Goal: Transaction & Acquisition: Purchase product/service

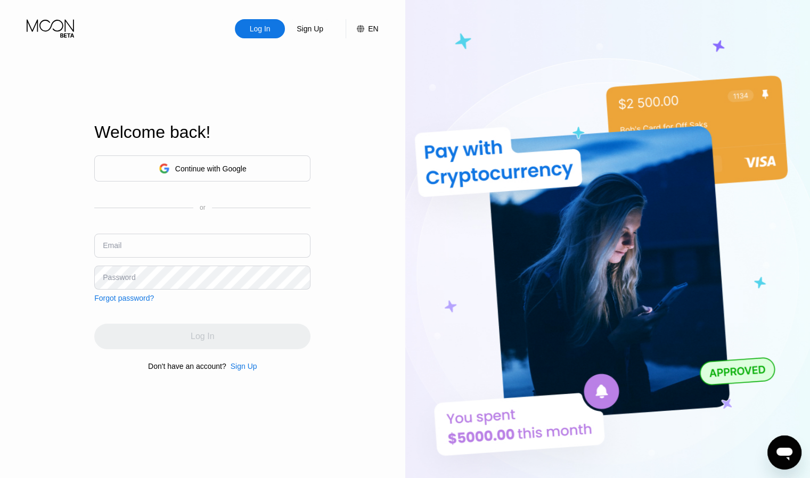
click at [246, 371] on div "Sign Up" at bounding box center [244, 366] width 27 height 9
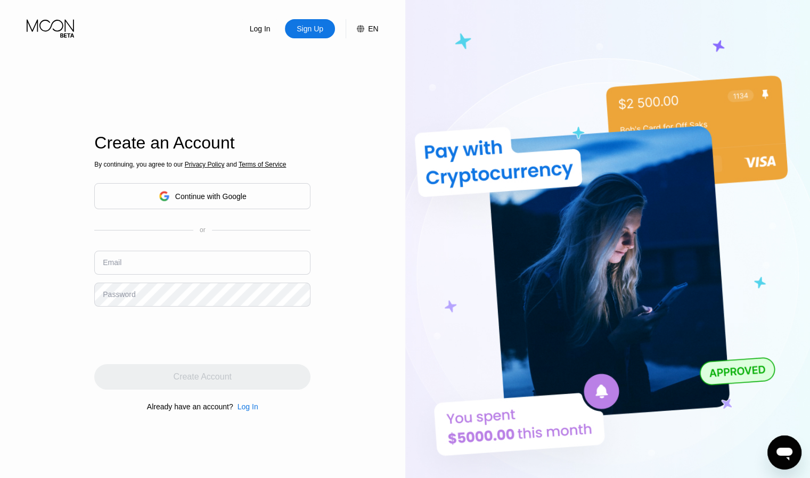
click at [173, 266] on input "text" at bounding box center [202, 263] width 216 height 24
paste input "[EMAIL_ADDRESS][DOMAIN_NAME]"
type input "[EMAIL_ADDRESS][DOMAIN_NAME]"
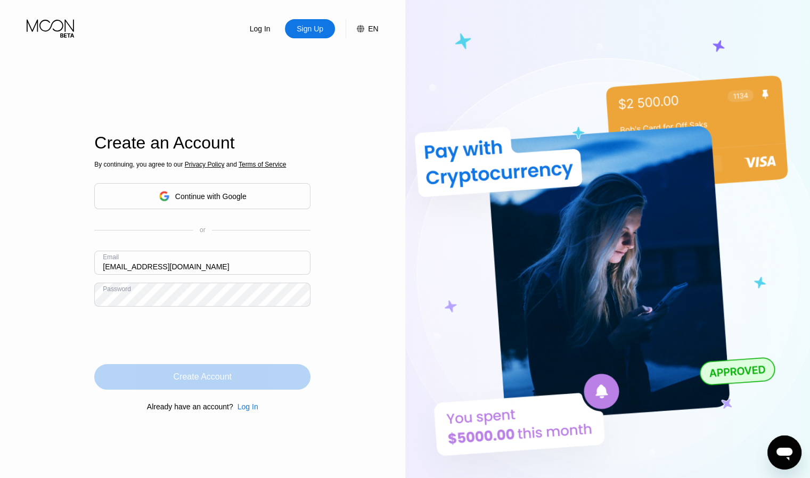
click at [207, 369] on div "Create Account" at bounding box center [202, 377] width 216 height 26
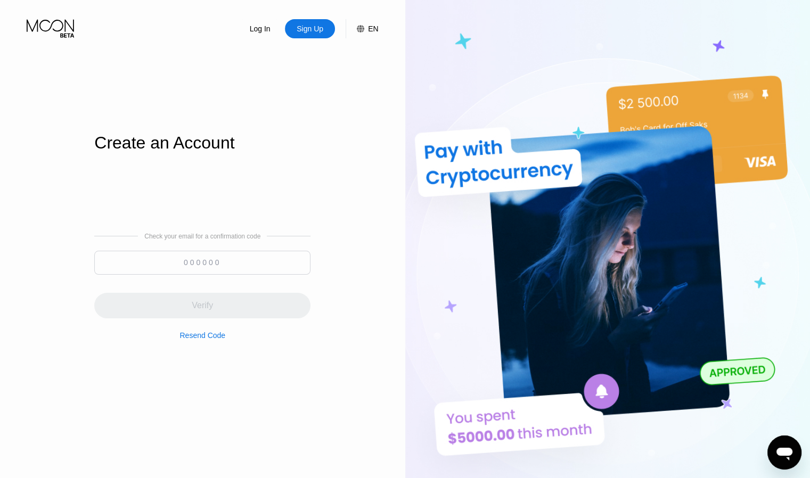
click at [222, 274] on input at bounding box center [202, 263] width 216 height 24
paste input "640832"
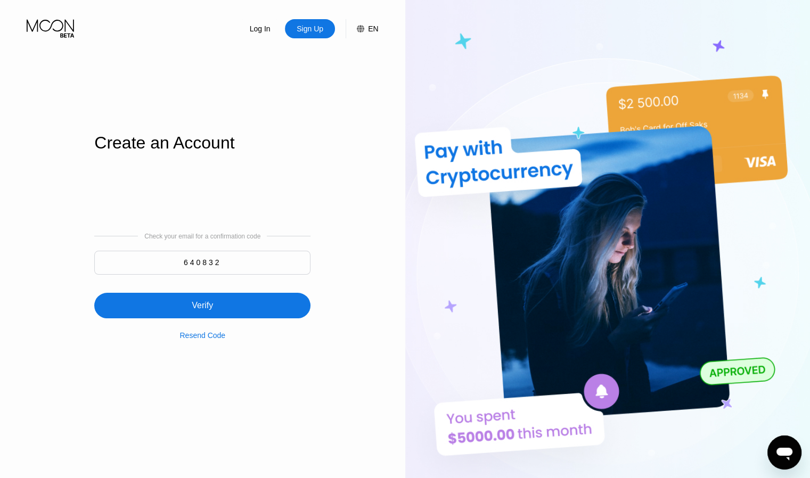
type input "640832"
click at [235, 312] on div "Verify" at bounding box center [202, 306] width 216 height 26
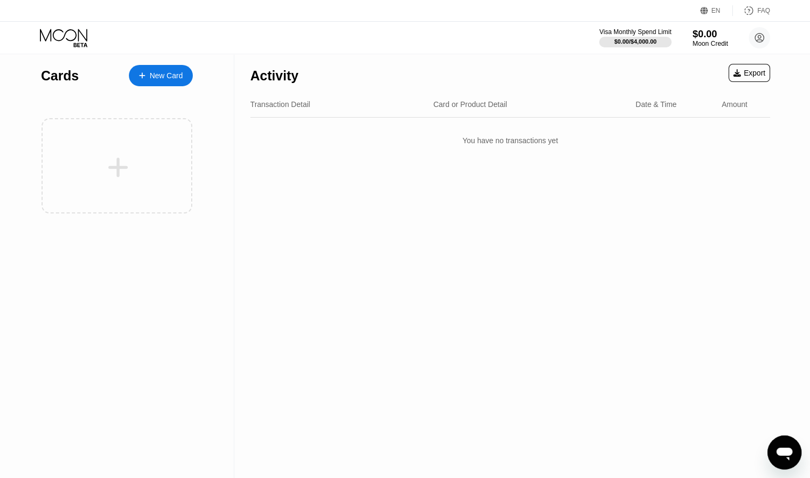
click at [704, 41] on div "Moon Credit" at bounding box center [710, 43] width 36 height 7
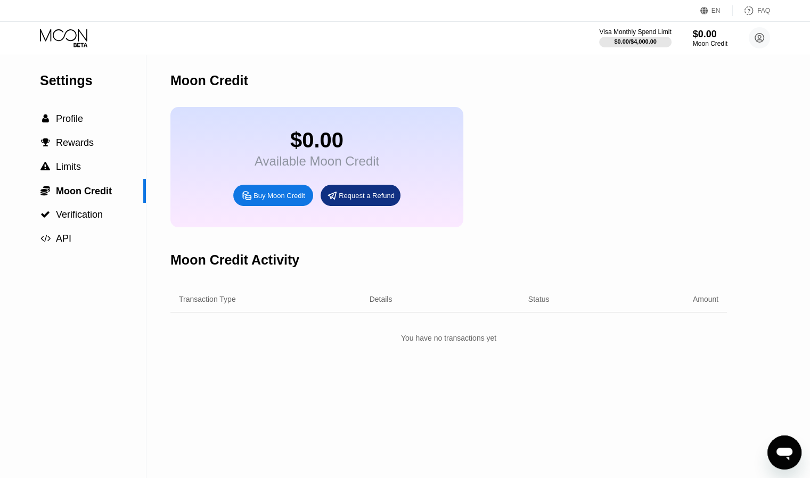
click at [271, 200] on div "Buy Moon Credit" at bounding box center [280, 195] width 52 height 9
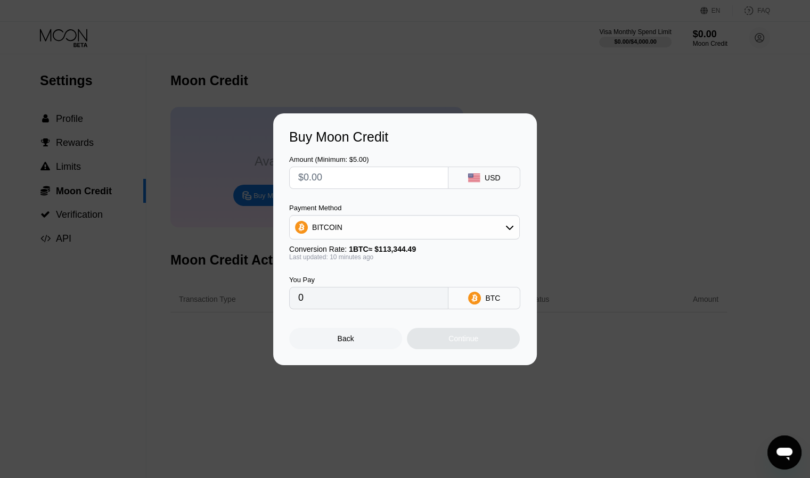
click at [385, 177] on input "text" at bounding box center [368, 177] width 141 height 21
type input "$5"
type input "0.00004403"
type input "$50"
type input "0.00044023"
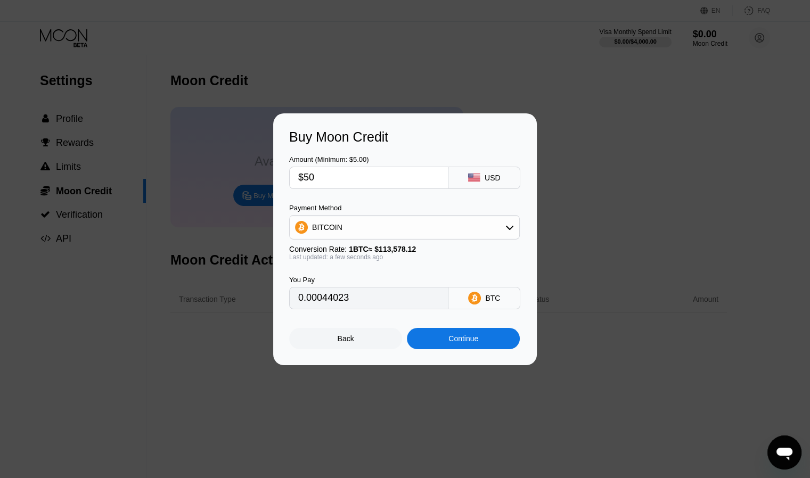
type input "$50"
click at [469, 343] on div "Continue" at bounding box center [464, 339] width 30 height 9
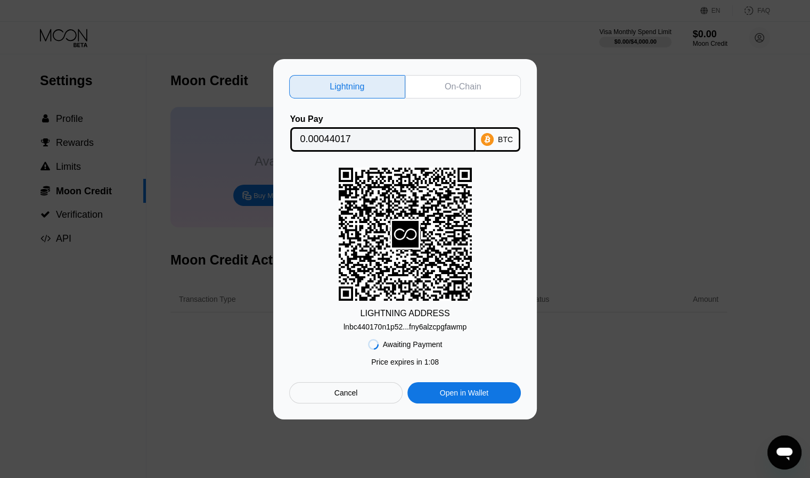
click at [447, 85] on div "On-Chain" at bounding box center [463, 87] width 36 height 11
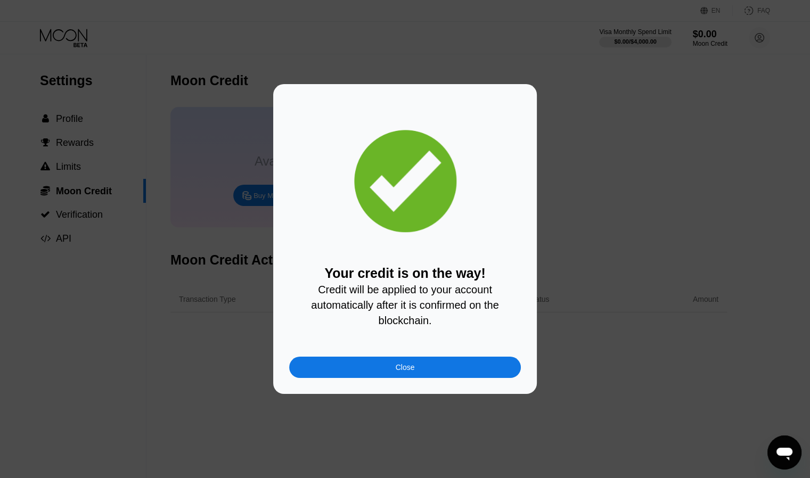
click at [434, 373] on div "Close" at bounding box center [405, 367] width 232 height 21
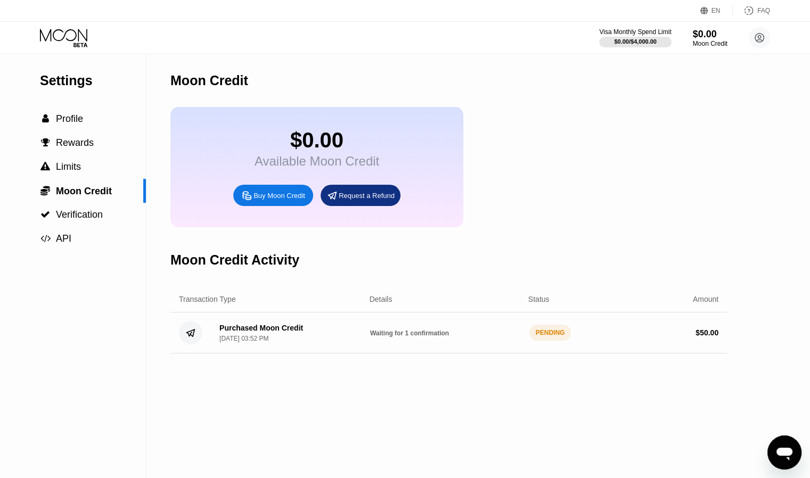
click at [68, 40] on icon at bounding box center [65, 38] width 50 height 19
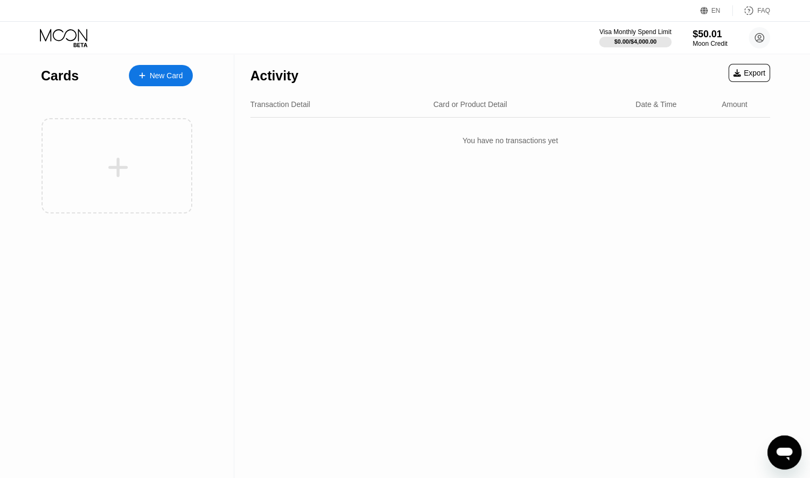
click at [161, 76] on div "New Card" at bounding box center [166, 75] width 33 height 9
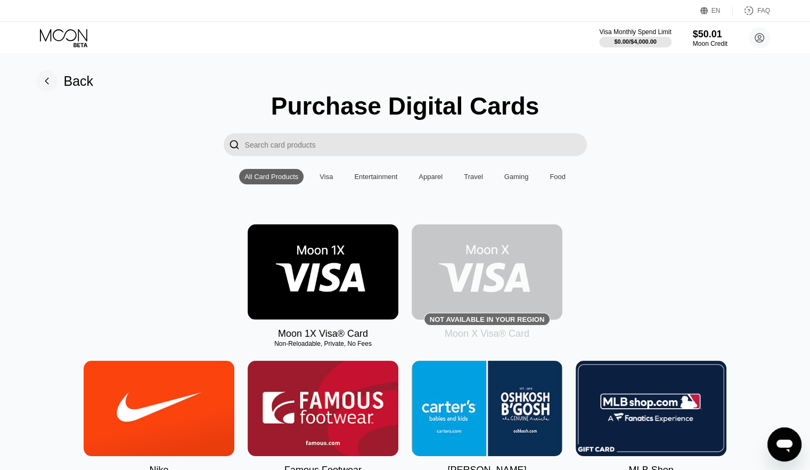
click at [341, 271] on img at bounding box center [323, 271] width 151 height 95
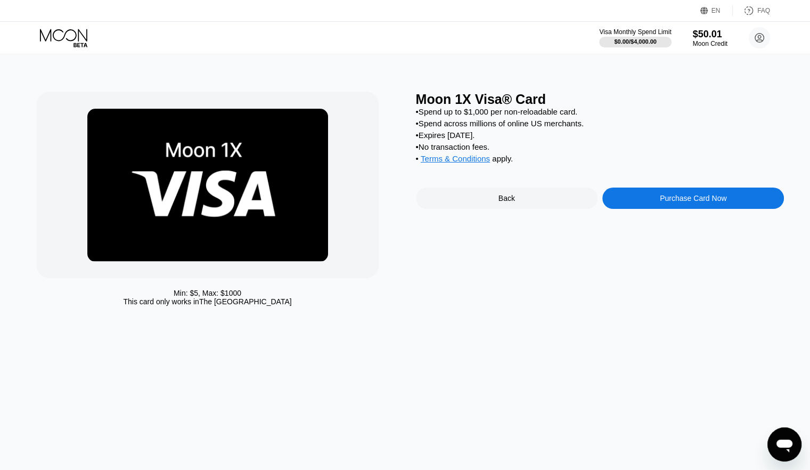
click at [703, 202] on div "Purchase Card Now" at bounding box center [693, 198] width 67 height 9
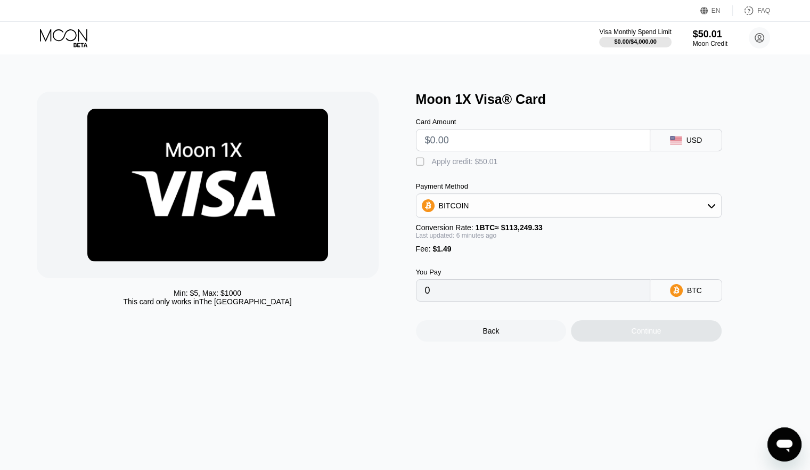
click at [564, 150] on input "text" at bounding box center [533, 139] width 216 height 21
type input "$5"
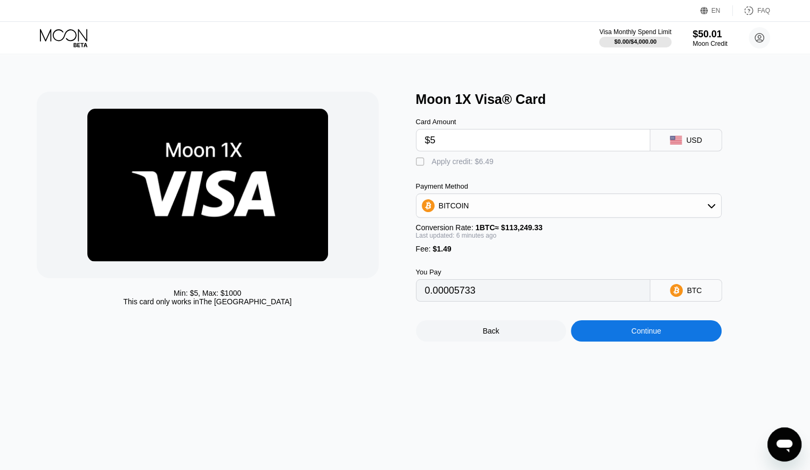
type input "0.00005733"
type input "$50"
type input "0.00045480"
type input "$50"
click at [707, 210] on icon at bounding box center [711, 205] width 9 height 9
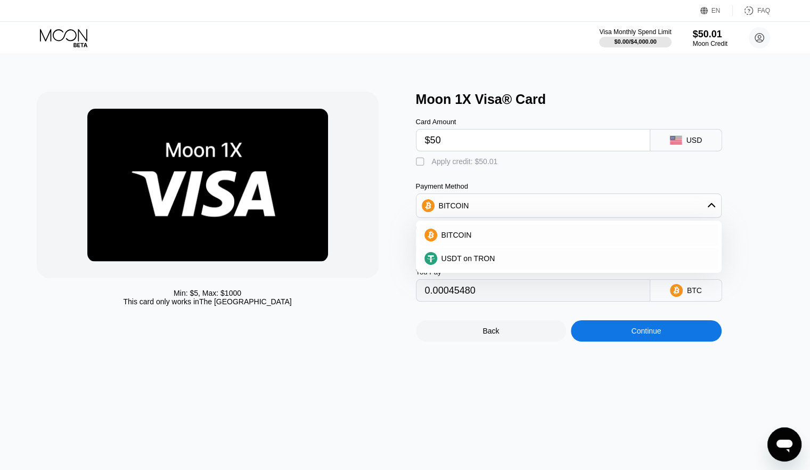
click at [707, 210] on icon at bounding box center [711, 205] width 9 height 9
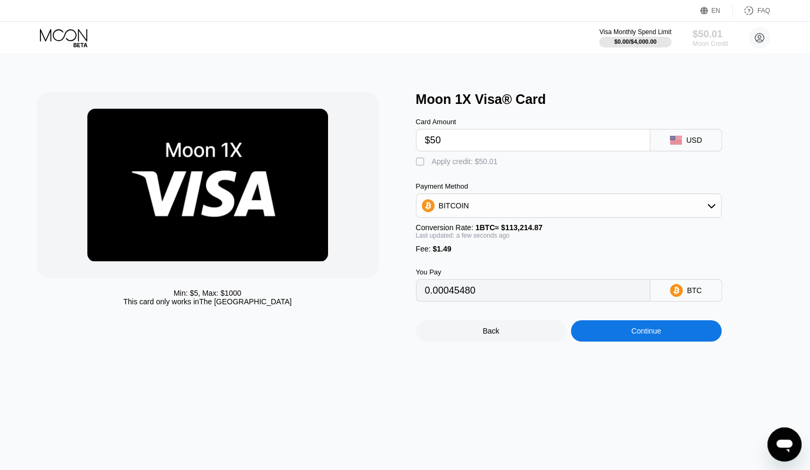
click at [699, 35] on div "$50.01" at bounding box center [710, 33] width 36 height 11
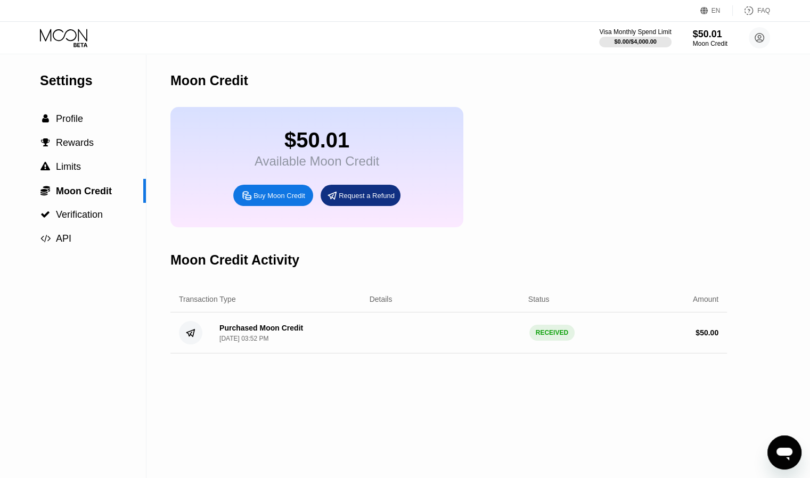
click at [290, 200] on div "Buy Moon Credit" at bounding box center [280, 195] width 52 height 9
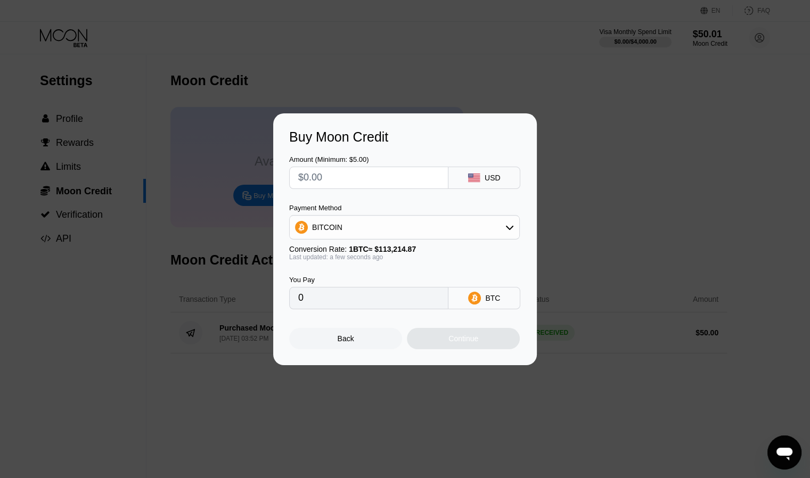
click at [399, 173] on input "text" at bounding box center [368, 177] width 141 height 21
click at [501, 223] on div "BITCOIN" at bounding box center [405, 227] width 230 height 21
click at [394, 178] on input "text" at bounding box center [368, 177] width 141 height 21
click at [671, 197] on div "Buy Moon Credit Amount (Minimum: $5.00) USD Payment Method BITCOIN Conversion R…" at bounding box center [405, 239] width 810 height 252
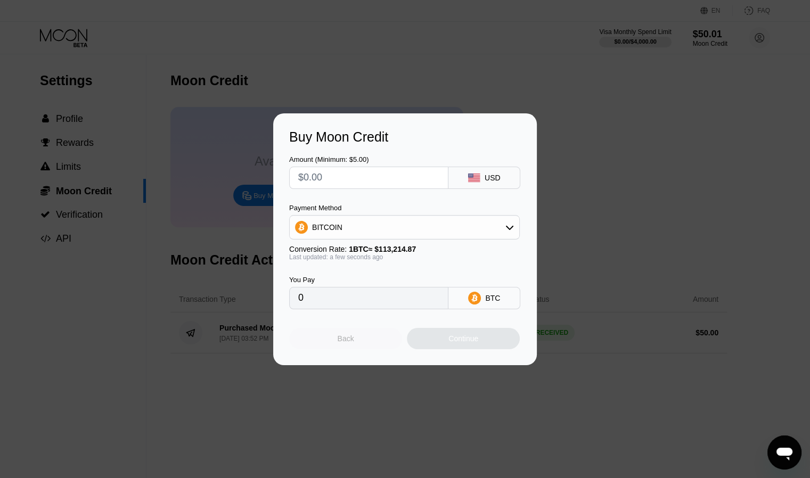
click at [365, 340] on div "Back" at bounding box center [345, 338] width 113 height 21
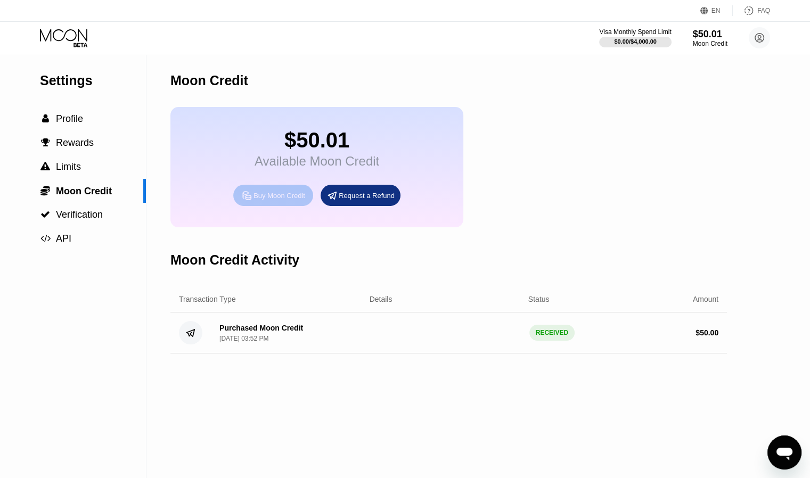
click at [270, 206] on div "Buy Moon Credit" at bounding box center [273, 195] width 80 height 21
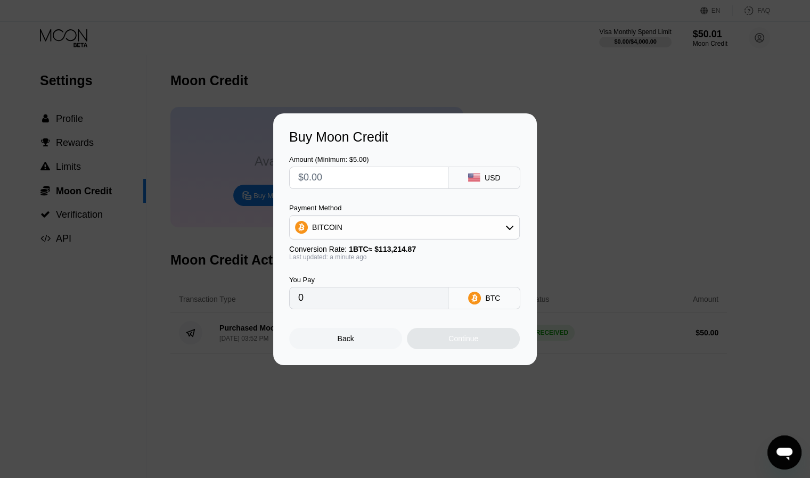
click at [401, 170] on input "text" at bounding box center [368, 177] width 141 height 21
click at [430, 235] on div "BITCOIN" at bounding box center [405, 227] width 230 height 21
click at [373, 249] on div "BITCOIN" at bounding box center [404, 256] width 224 height 21
click at [399, 228] on div "BITCOIN" at bounding box center [405, 227] width 230 height 21
click at [333, 255] on span "BITCOIN" at bounding box center [330, 256] width 30 height 9
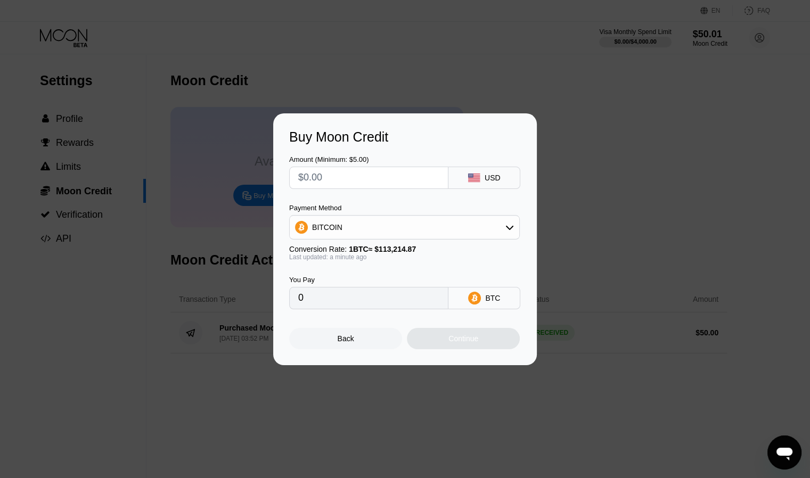
click at [350, 182] on input "text" at bounding box center [368, 177] width 141 height 21
type input "$5"
type input "0.00004417"
type input "$50"
type input "0.00044164"
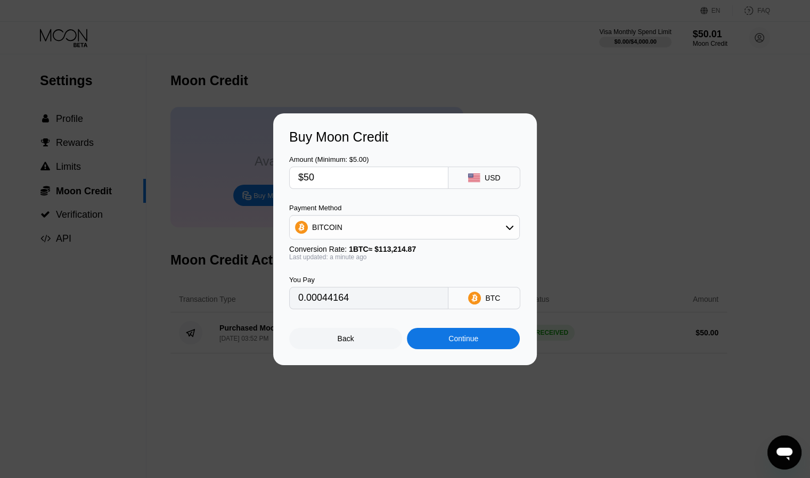
type input "$50"
click at [469, 343] on div "Continue" at bounding box center [464, 339] width 30 height 9
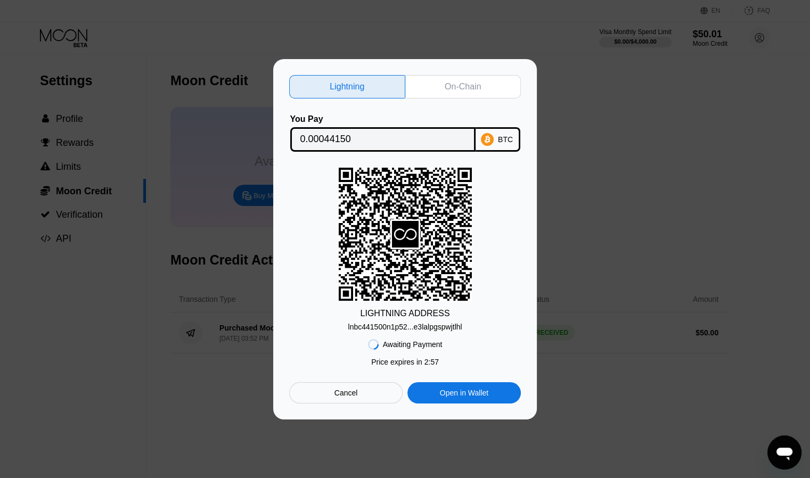
click at [472, 84] on div "On-Chain" at bounding box center [463, 87] width 36 height 11
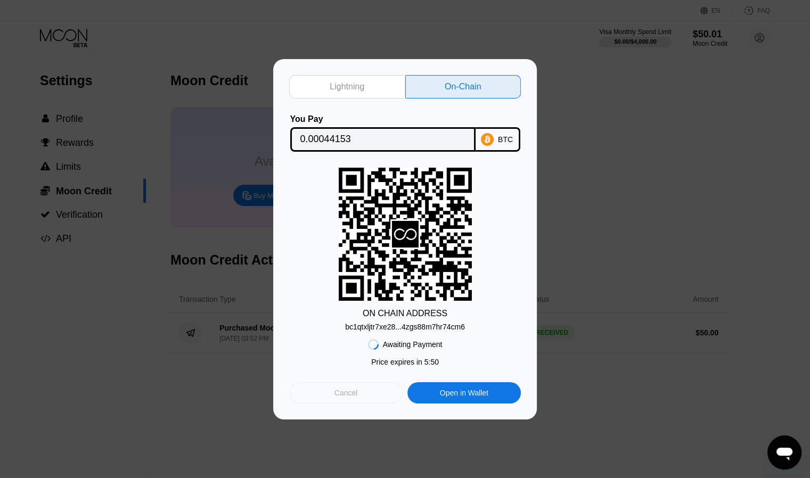
click at [352, 390] on div "Cancel" at bounding box center [346, 393] width 23 height 10
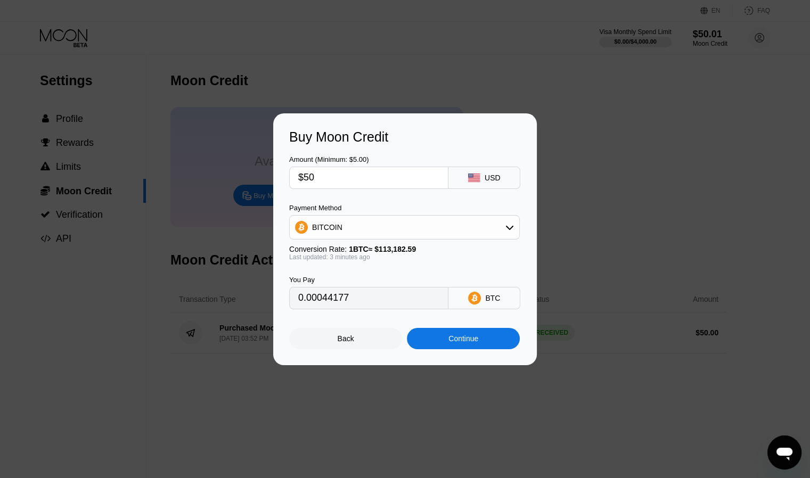
type input "0.00044197"
click at [364, 346] on div "Back" at bounding box center [345, 338] width 113 height 21
